Goal: Information Seeking & Learning: Check status

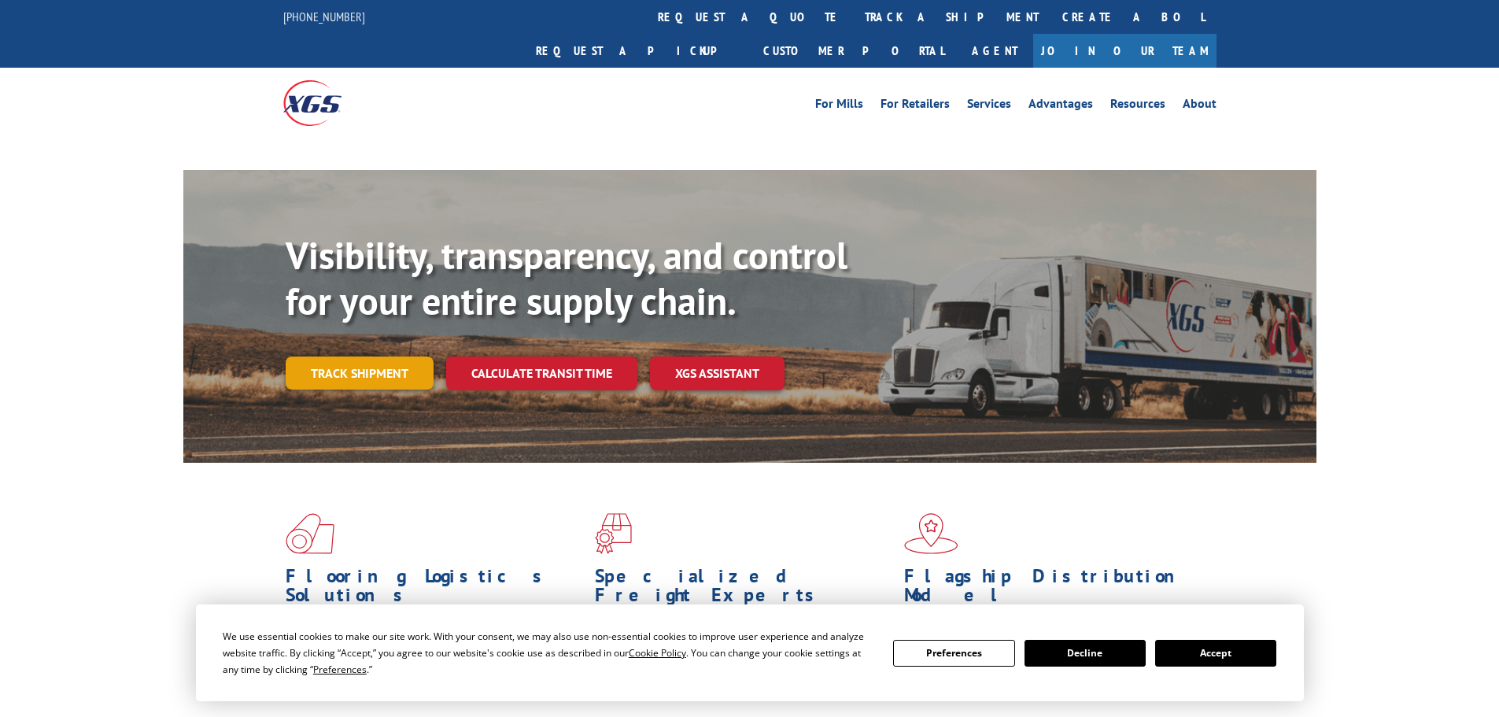
click at [331, 356] on link "Track shipment" at bounding box center [360, 372] width 148 height 33
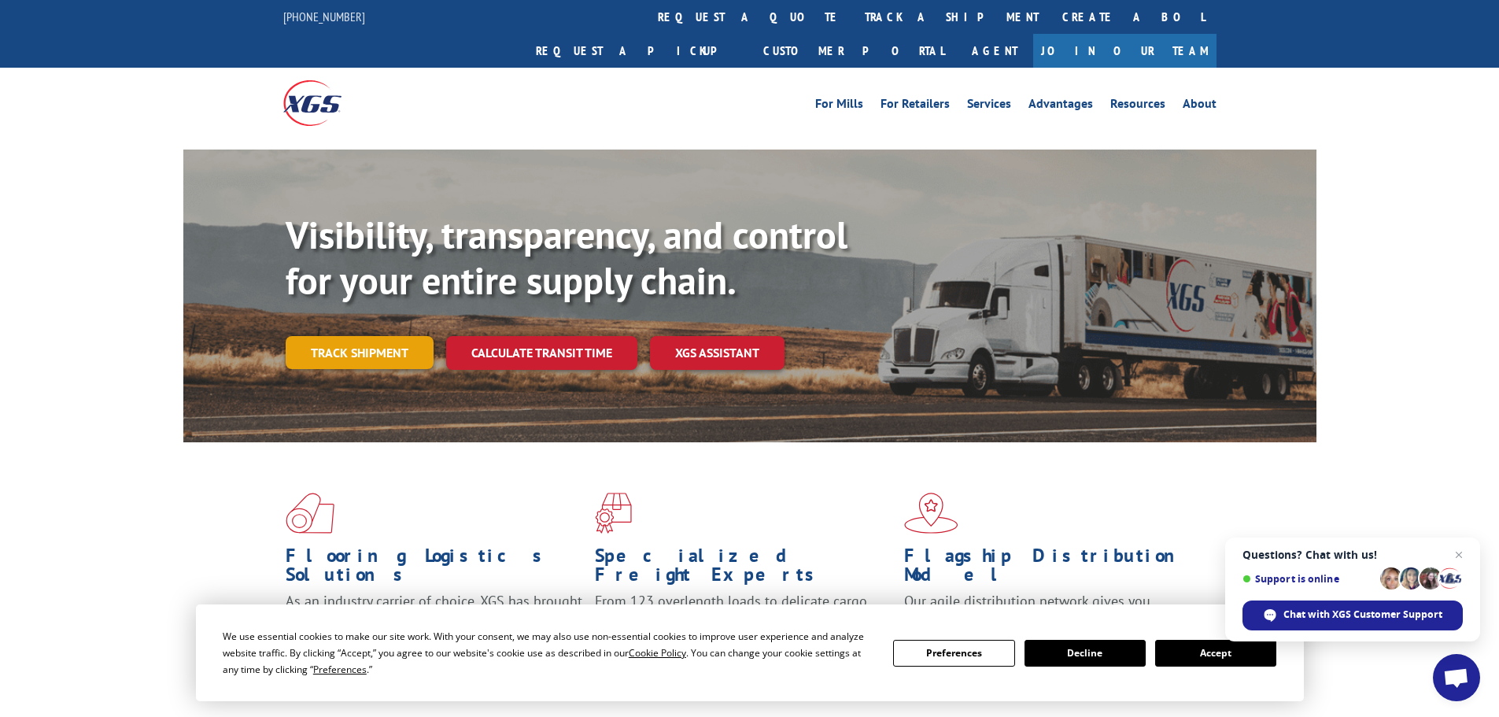
click at [331, 336] on link "Track shipment" at bounding box center [360, 352] width 148 height 33
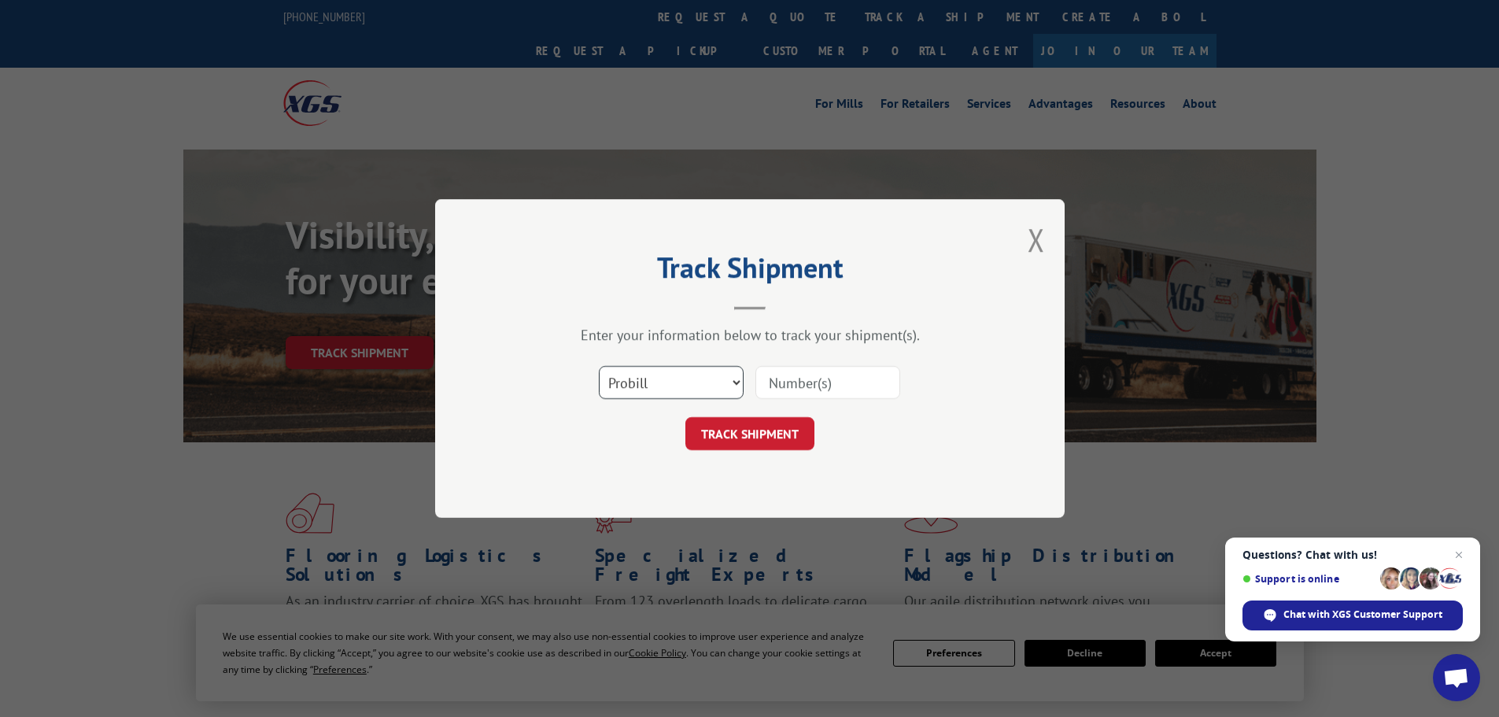
click at [732, 386] on select "Select category... Probill BOL PO" at bounding box center [671, 382] width 145 height 33
select select "bol"
click at [599, 366] on select "Select category... Probill BOL PO" at bounding box center [671, 382] width 145 height 33
paste input "5211892"
type input "5211892"
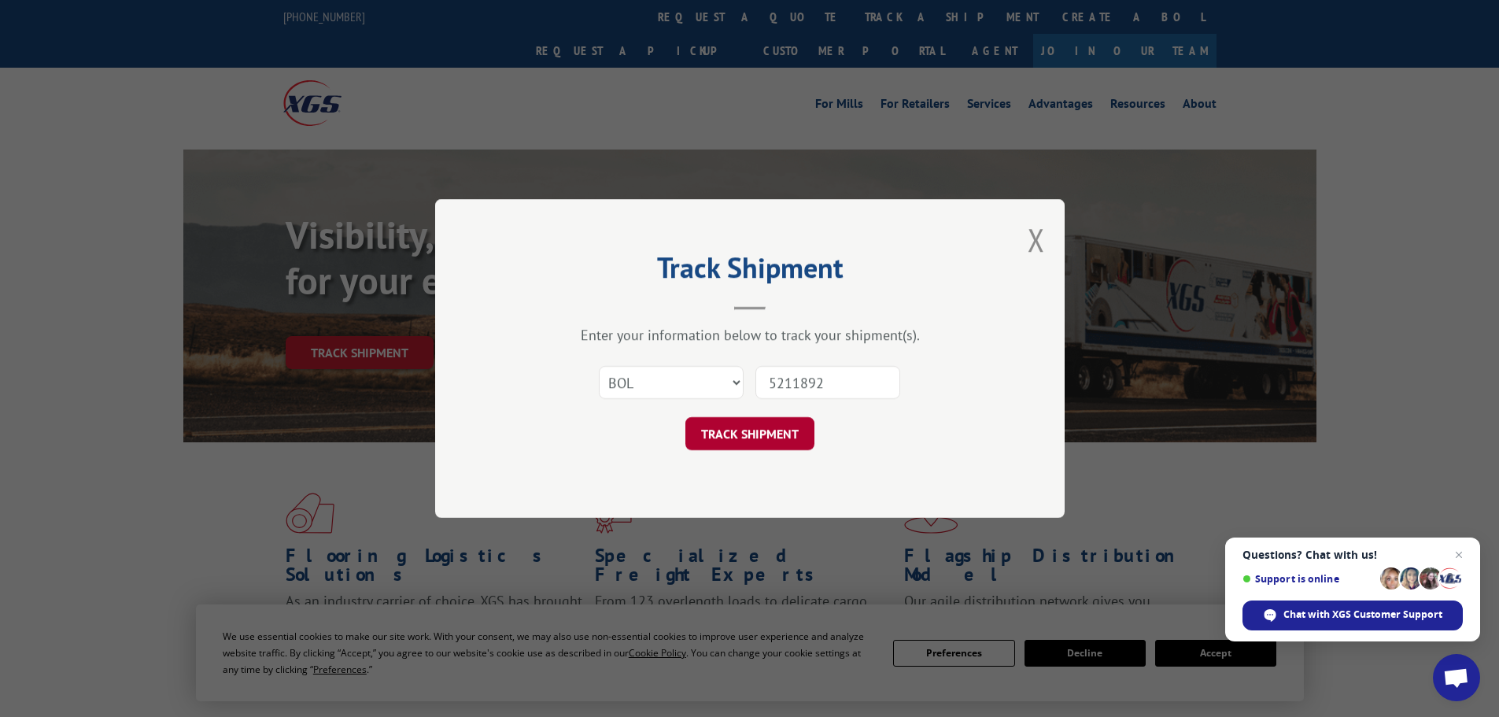
click at [758, 435] on button "TRACK SHIPMENT" at bounding box center [749, 433] width 129 height 33
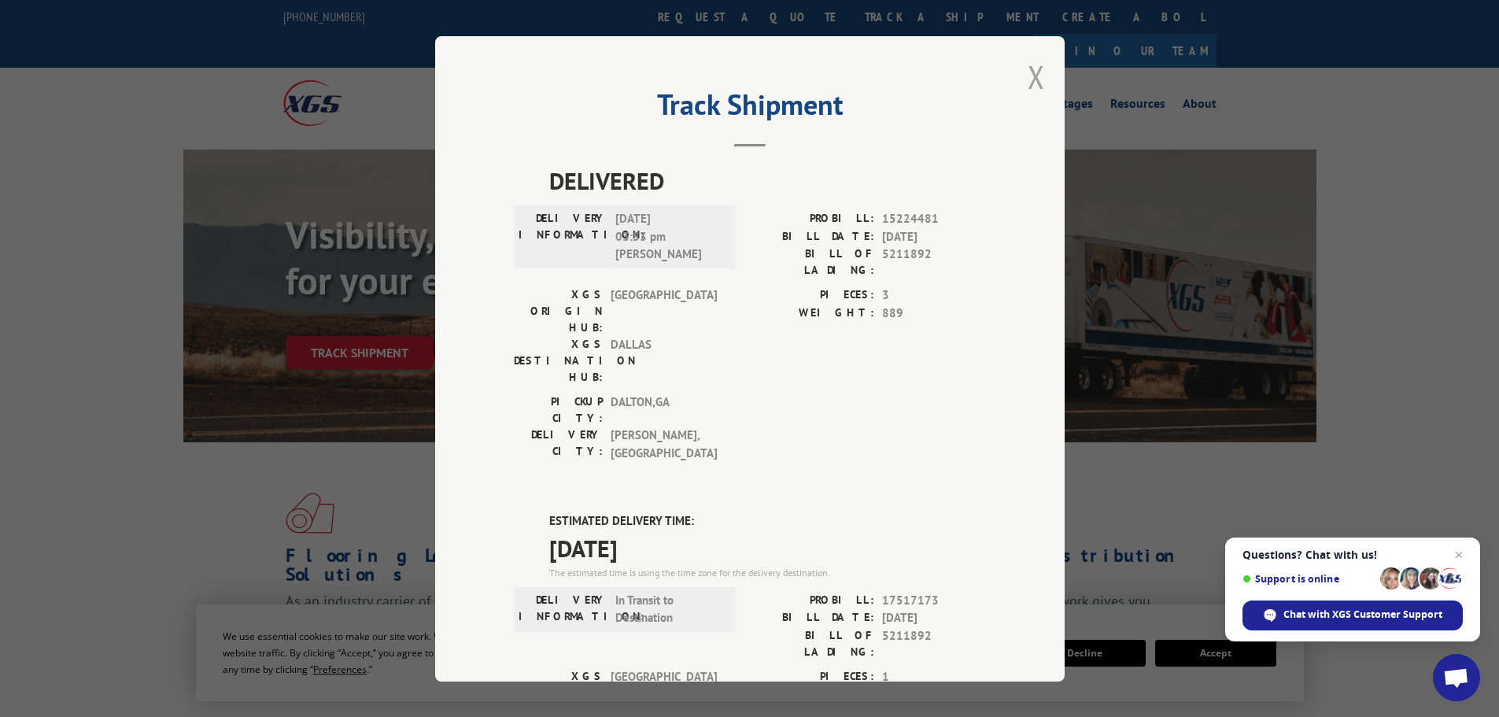
click at [1027, 76] on button "Close modal" at bounding box center [1035, 77] width 17 height 42
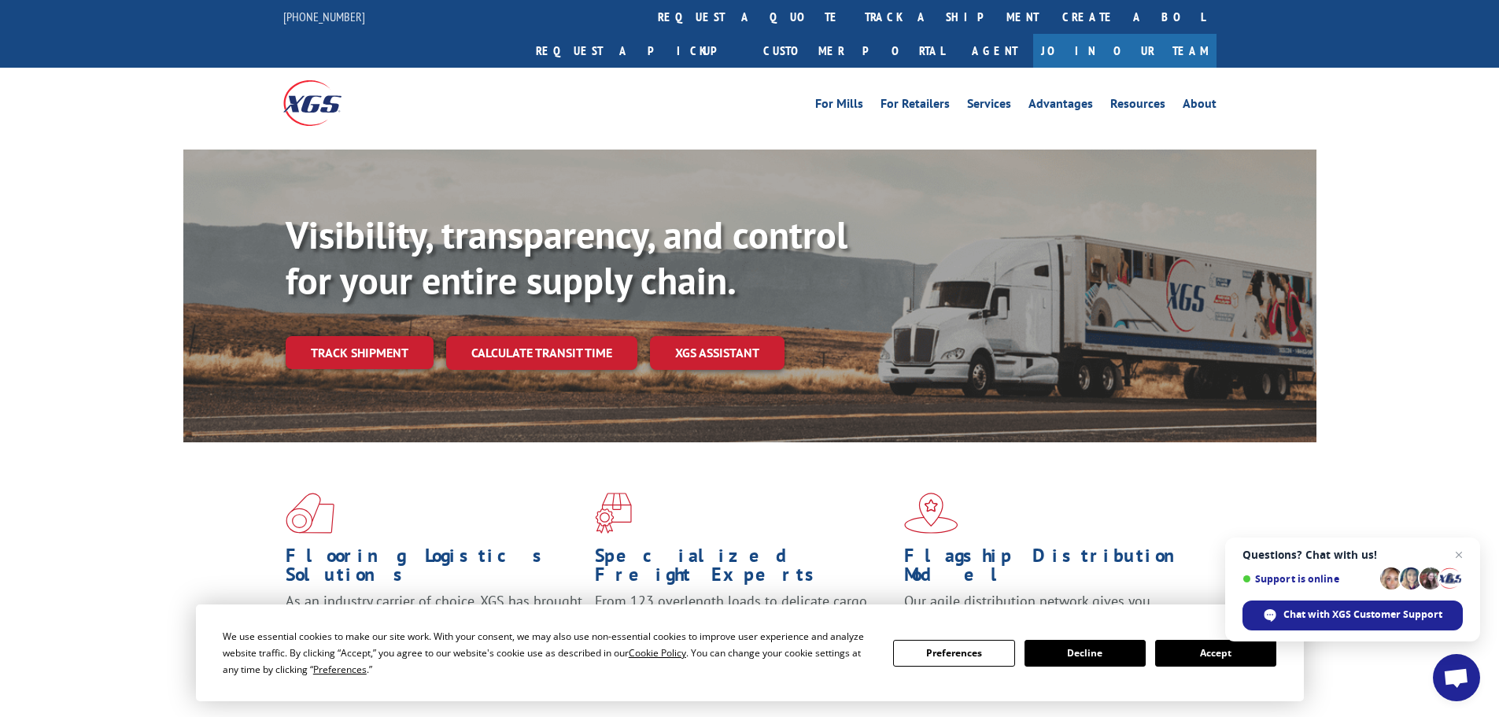
click at [1201, 648] on button "Accept" at bounding box center [1215, 653] width 121 height 27
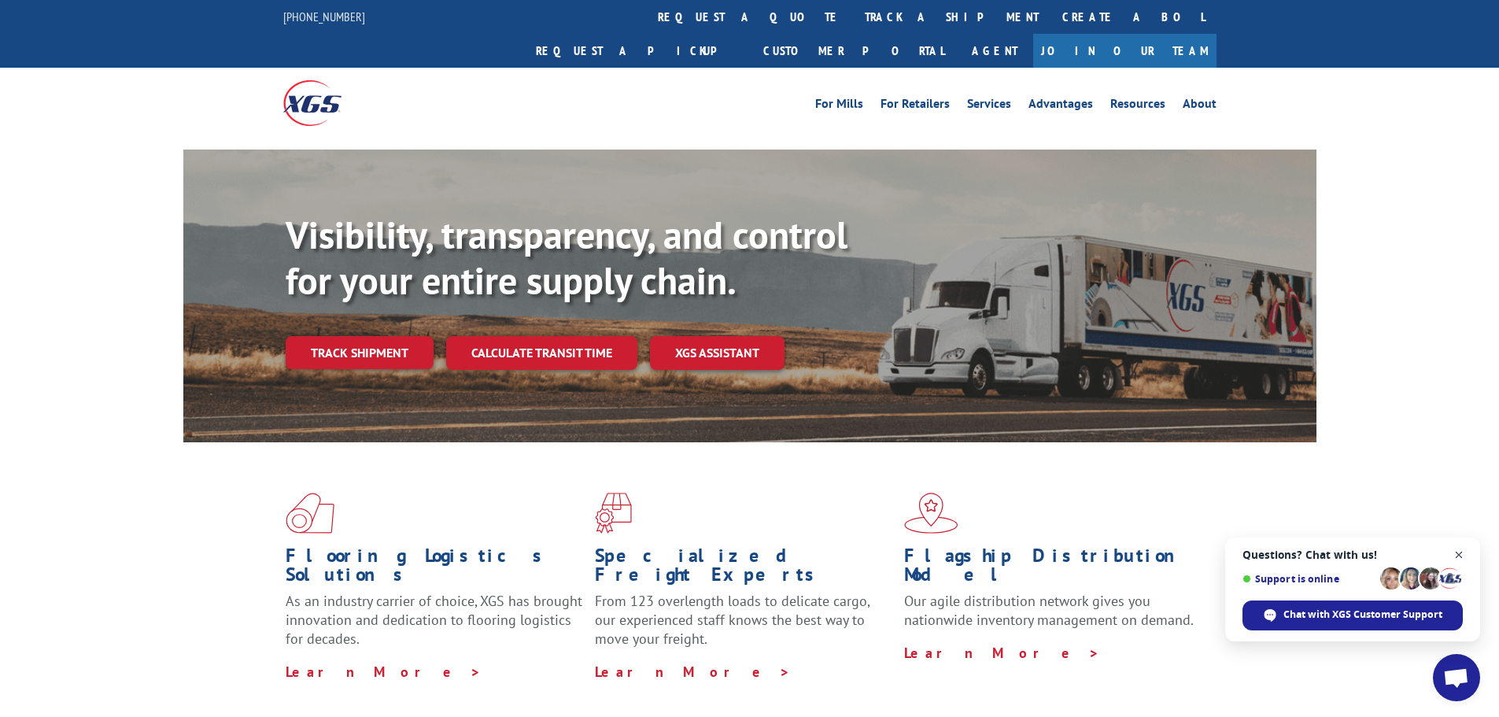
click at [1462, 551] on span "Close chat" at bounding box center [1459, 555] width 20 height 20
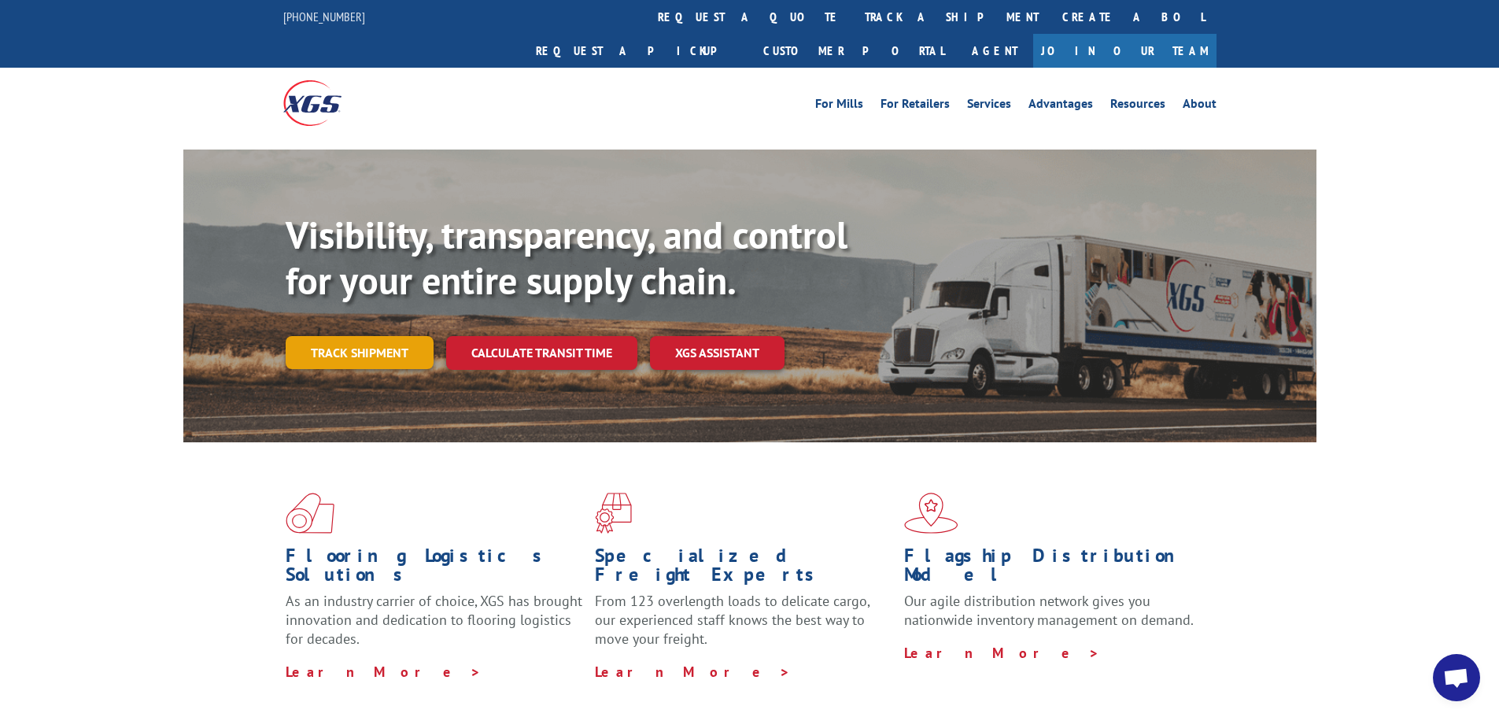
click at [367, 336] on link "Track shipment" at bounding box center [360, 352] width 148 height 33
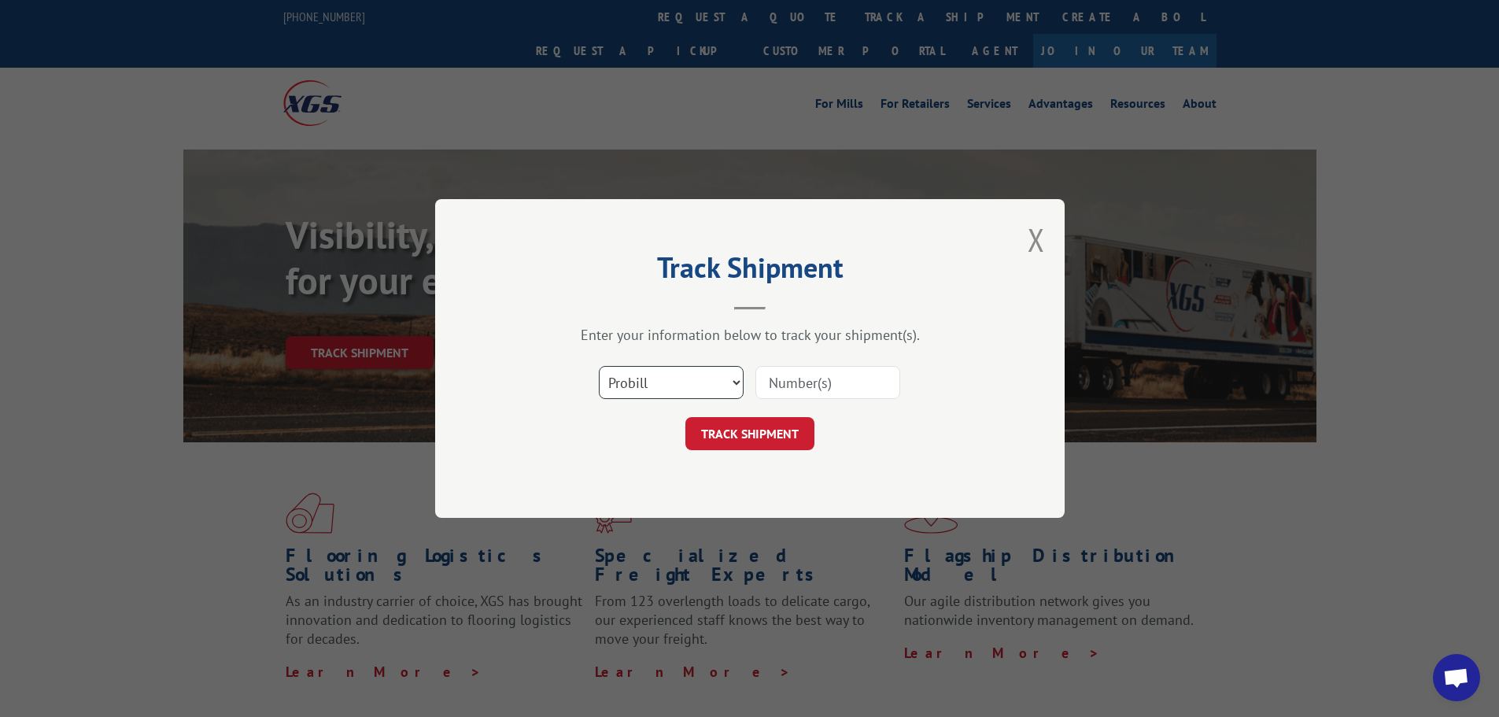
click at [710, 393] on select "Select category... Probill BOL PO" at bounding box center [671, 382] width 145 height 33
select select "bol"
click at [599, 366] on select "Select category... Probill BOL PO" at bounding box center [671, 382] width 145 height 33
paste input "447932"
type input "447932"
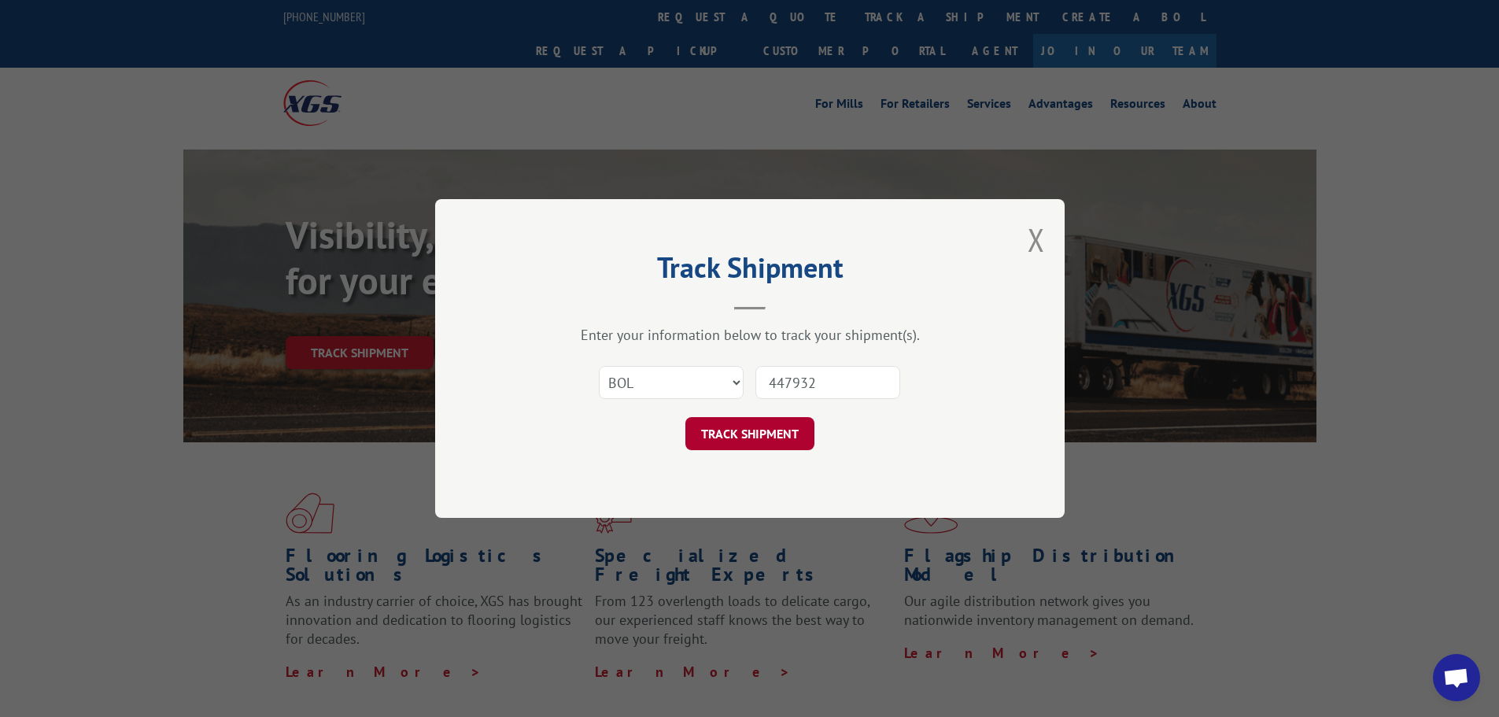
click at [780, 422] on button "TRACK SHIPMENT" at bounding box center [749, 433] width 129 height 33
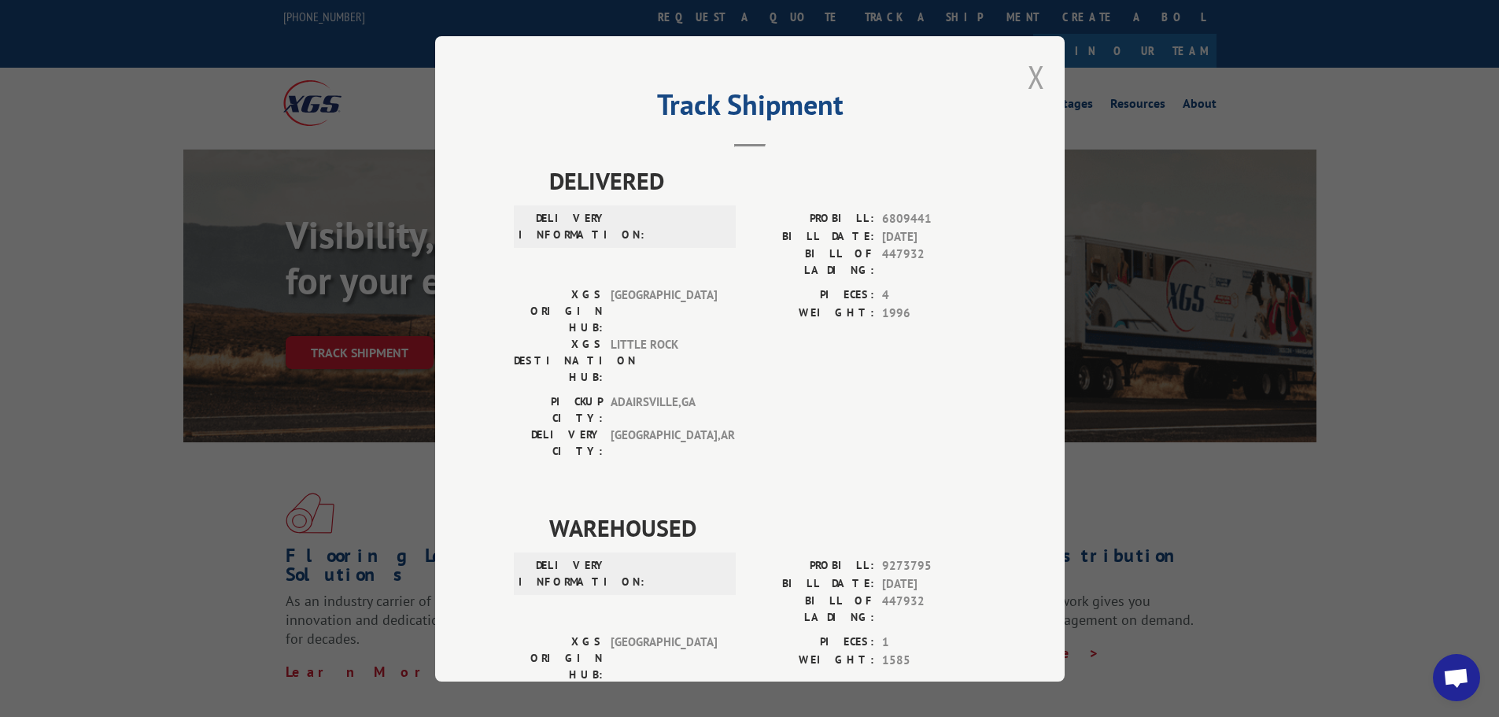
click at [1027, 67] on button "Close modal" at bounding box center [1035, 77] width 17 height 42
